Goal: Use online tool/utility: Utilize a website feature to perform a specific function

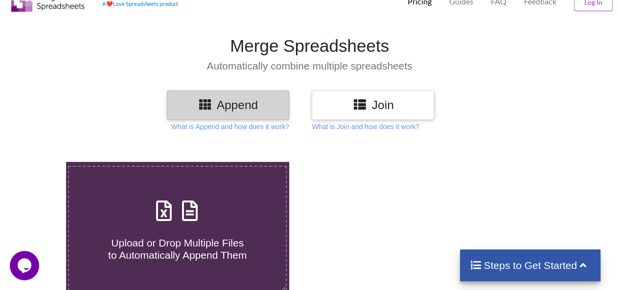
scroll to position [98, 0]
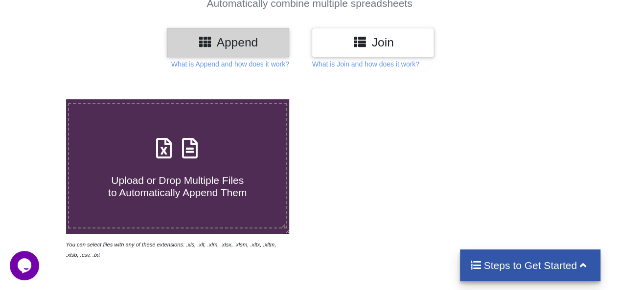
click at [243, 164] on h4 "Upload or Drop Multiple Files to Automatically Append Them" at bounding box center [177, 180] width 217 height 37
click at [41, 99] on input "Upload or Drop Multiple Files to Automatically Append Them" at bounding box center [41, 99] width 0 height 0
type input "C:\fakepath\[DATE] to [DATE].xlsx"
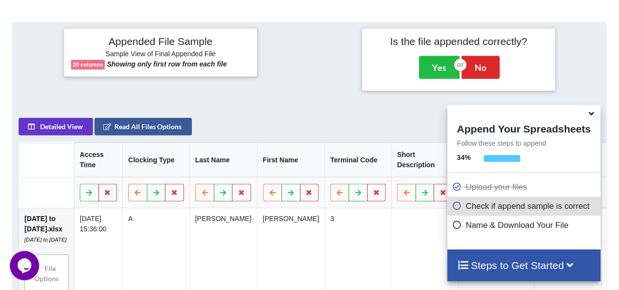
scroll to position [442, 0]
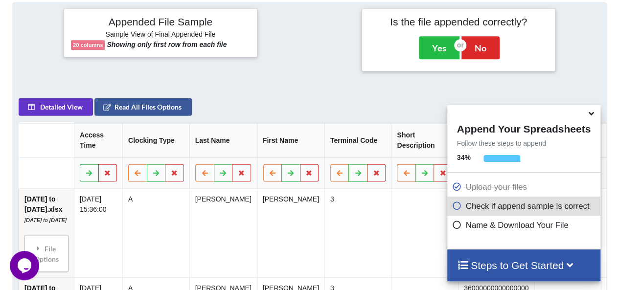
click at [592, 117] on icon at bounding box center [591, 112] width 10 height 9
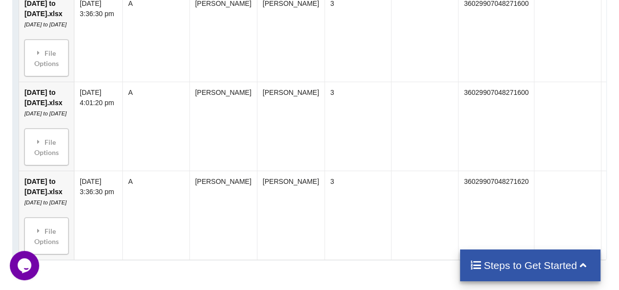
scroll to position [805, 0]
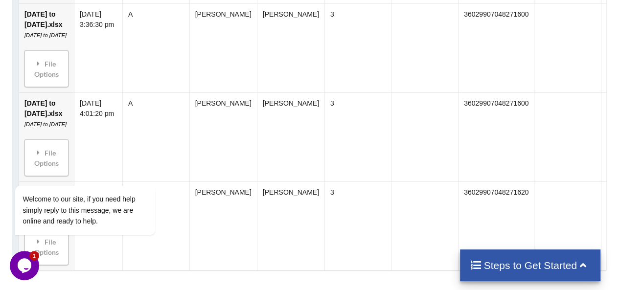
click at [526, 267] on h4 "Steps to Get Started" at bounding box center [530, 265] width 121 height 12
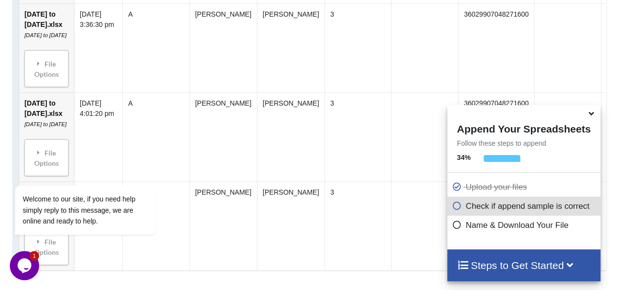
click at [526, 269] on h4 "Steps to Get Started" at bounding box center [524, 265] width 134 height 12
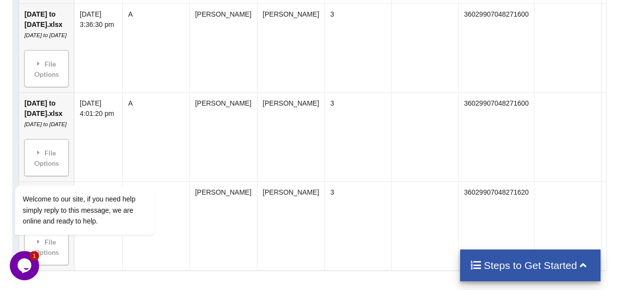
click at [526, 265] on h4 "Steps to Get Started" at bounding box center [530, 265] width 121 height 12
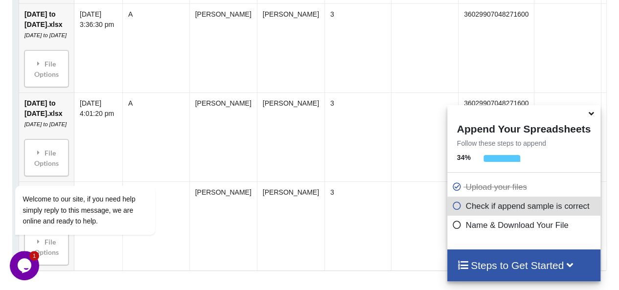
click at [535, 212] on p "Check if append sample is correct" at bounding box center [525, 206] width 146 height 12
drag, startPoint x: 614, startPoint y: 200, endPoint x: 626, endPoint y: 91, distance: 109.9
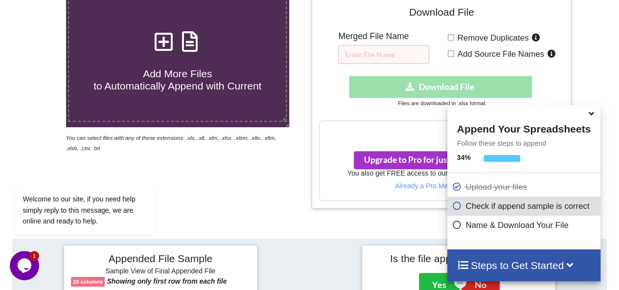
scroll to position [0, 0]
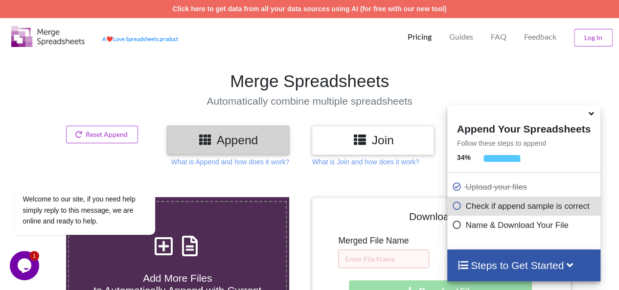
click at [446, 75] on h1 "Merge Spreadsheets" at bounding box center [309, 81] width 629 height 21
click at [594, 117] on icon at bounding box center [591, 112] width 10 height 9
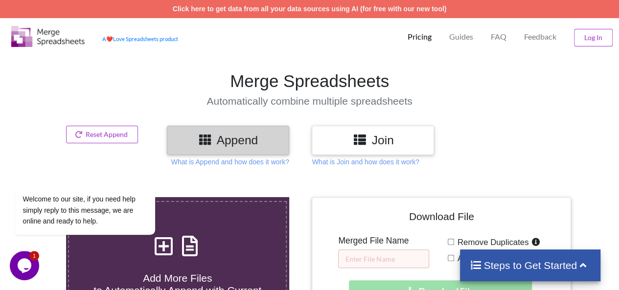
click at [412, 135] on h3 "Join" at bounding box center [373, 140] width 108 height 14
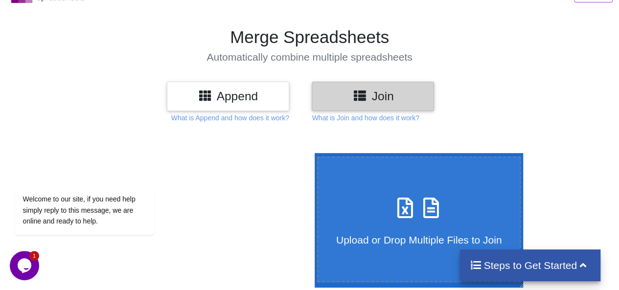
scroll to position [98, 0]
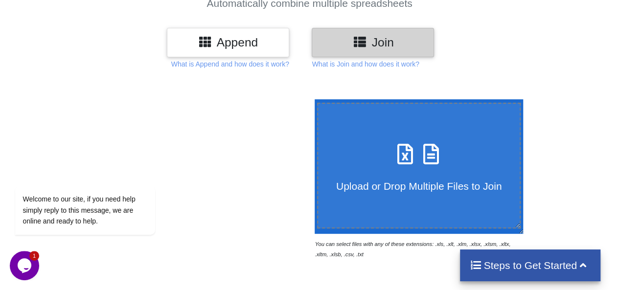
click at [439, 157] on div "Upload or Drop Multiple Files to Join" at bounding box center [419, 165] width 202 height 53
click at [312, 99] on input "Upload or Drop Multiple Files to Join" at bounding box center [312, 99] width 0 height 0
type input "C:\fakepath\[DATE] to [DATE].xlsx"
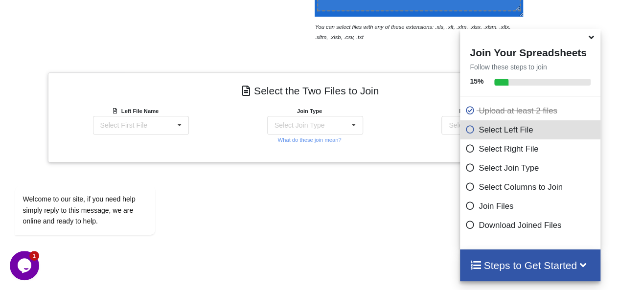
scroll to position [309, 0]
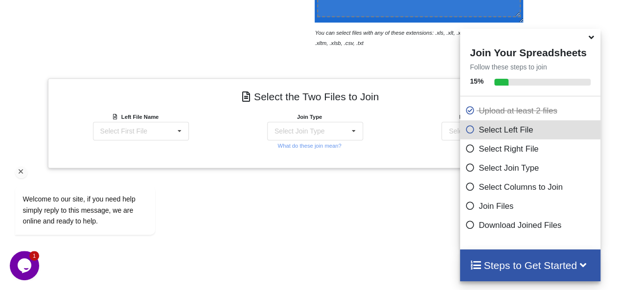
click at [178, 131] on div "Welcome to our site, if you need help simply reply to this message, we are onli…" at bounding box center [98, 169] width 176 height 149
click at [593, 40] on icon at bounding box center [591, 35] width 10 height 9
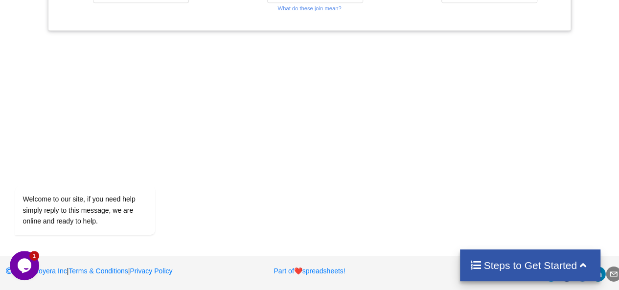
scroll to position [301, 0]
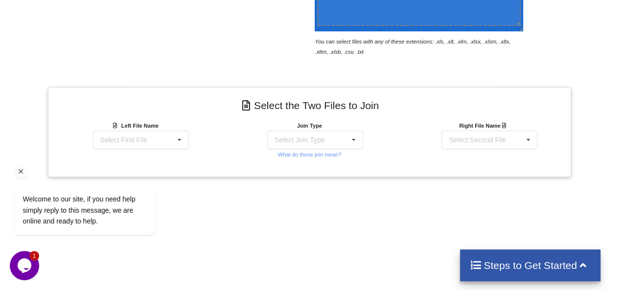
click at [167, 141] on div "Welcome to our site, if you need help simply reply to this message, we are onli…" at bounding box center [98, 169] width 176 height 149
click at [173, 137] on div "Welcome to our site, if you need help simply reply to this message, we are onli…" at bounding box center [98, 169] width 176 height 149
click at [349, 135] on icon at bounding box center [354, 140] width 15 height 18
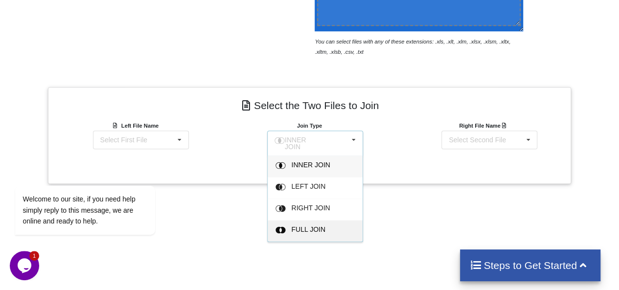
click at [332, 172] on div "FULL JOIN" at bounding box center [321, 167] width 60 height 10
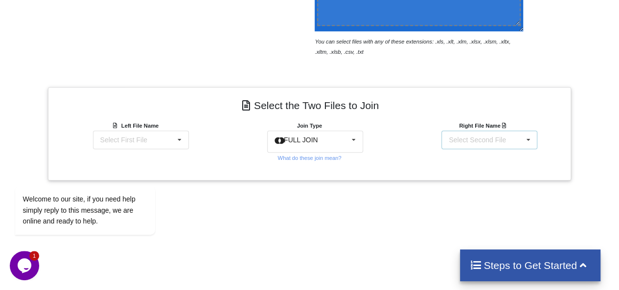
click at [518, 132] on div "Select Second File [DATE] to [DATE].xlsx : [DATE] to [DATE] [DATE] to [DATE].xl…" at bounding box center [490, 140] width 96 height 19
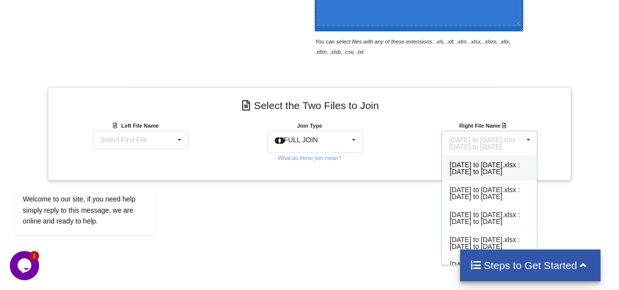
click at [510, 165] on span "[DATE] to [DATE].xlsx : [DATE] to [DATE]" at bounding box center [485, 168] width 70 height 15
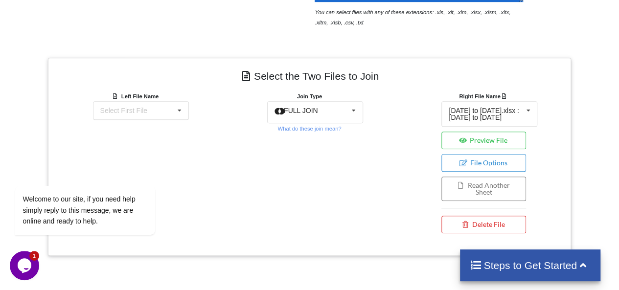
scroll to position [350, 0]
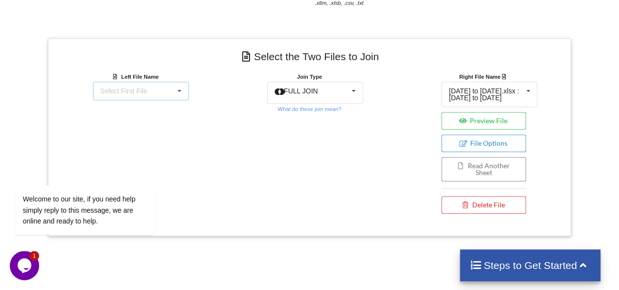
click at [171, 96] on div "Select First File [DATE] to [DATE].xlsx : [DATE] to [DATE] [DATE] to [DATE].xls…" at bounding box center [141, 91] width 96 height 19
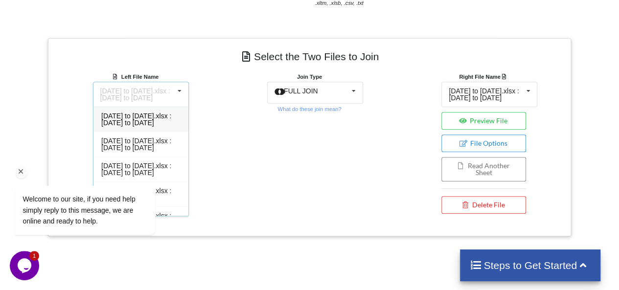
click at [169, 113] on div "Welcome to our site, if you need help simply reply to this message, we are onli…" at bounding box center [98, 169] width 176 height 149
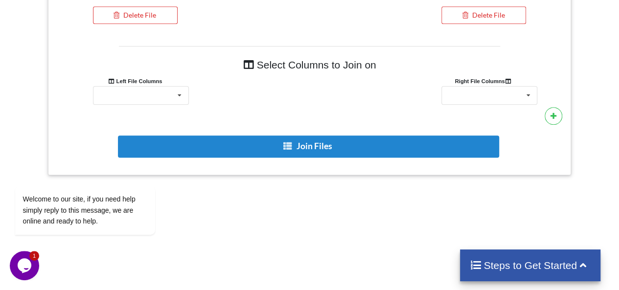
scroll to position [565, 0]
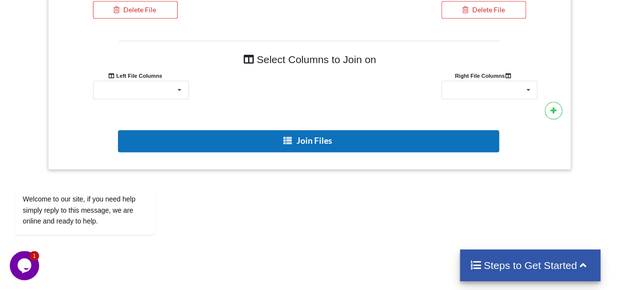
click at [328, 145] on button "Join Files" at bounding box center [308, 141] width 381 height 22
